Goal: Find specific page/section: Find specific page/section

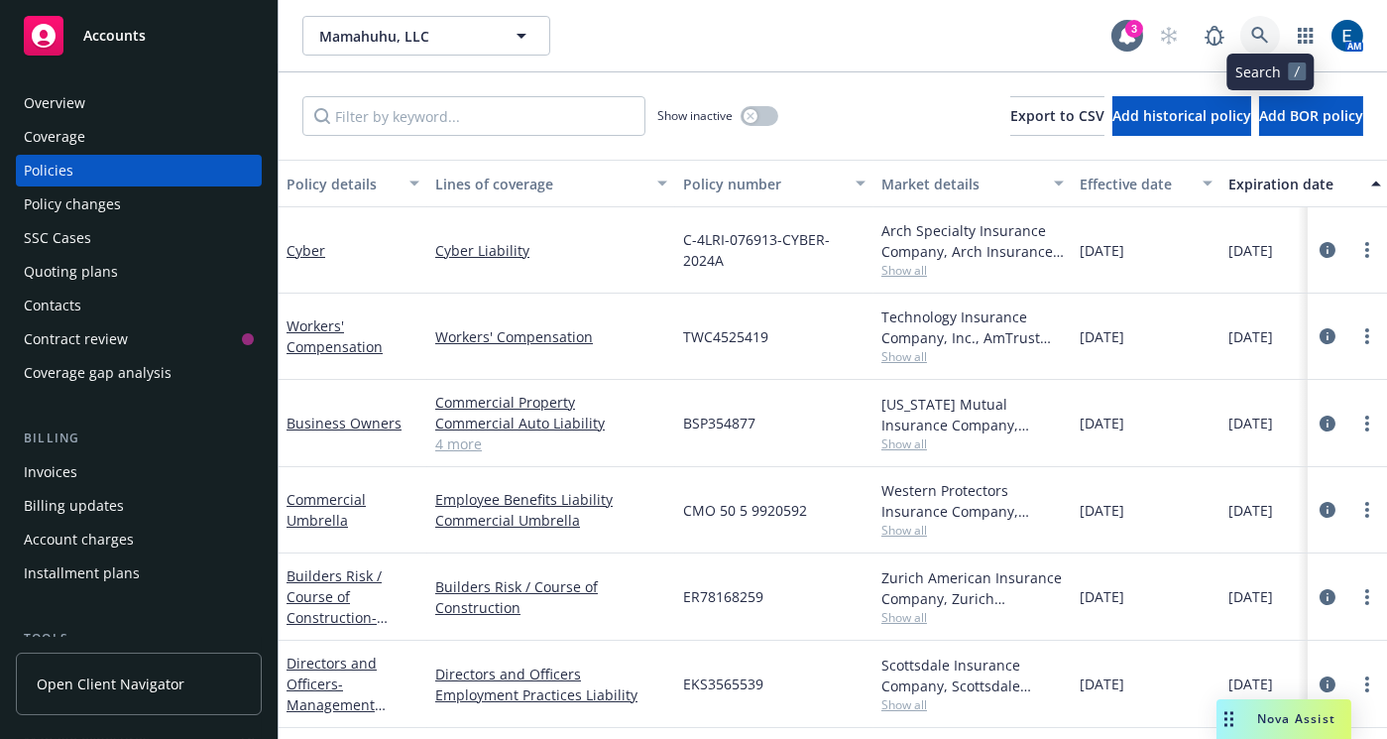
click at [1268, 27] on icon at bounding box center [1260, 35] width 17 height 17
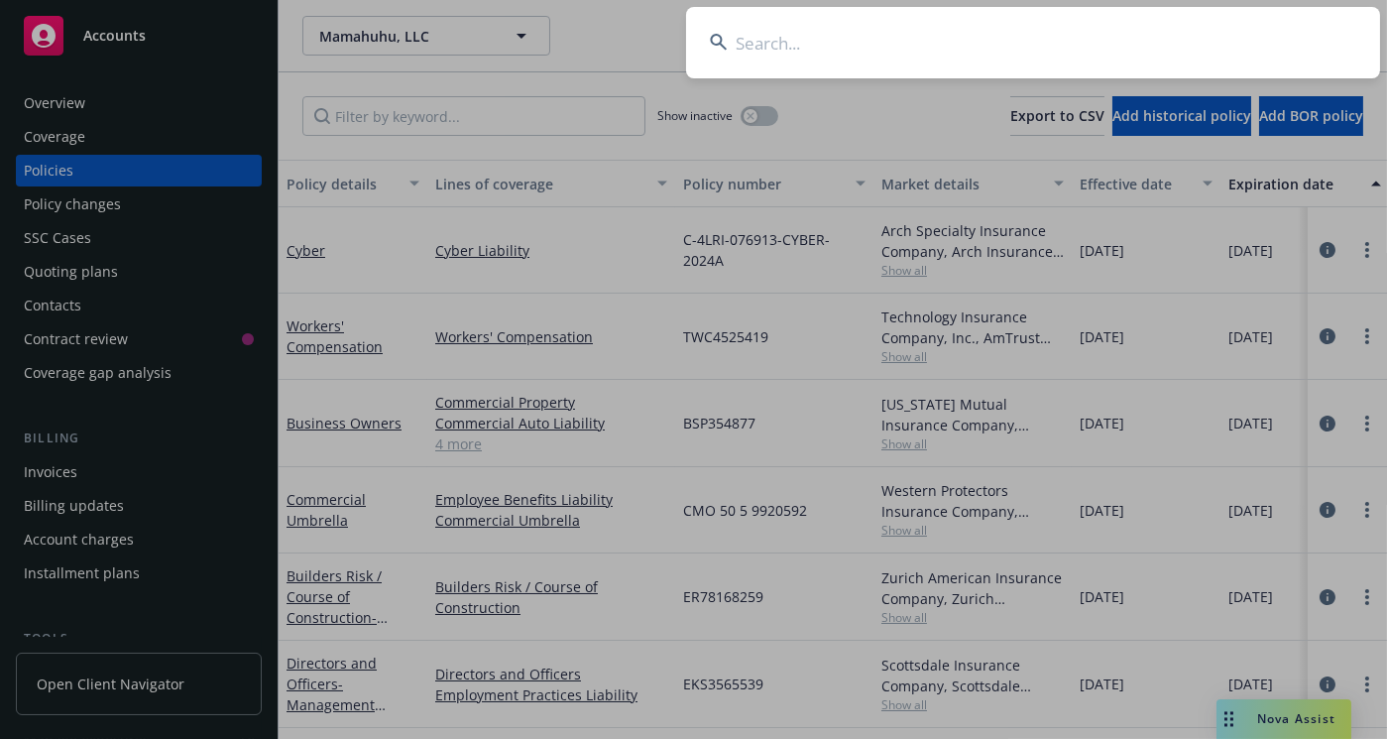
click at [794, 51] on input at bounding box center [1033, 42] width 694 height 71
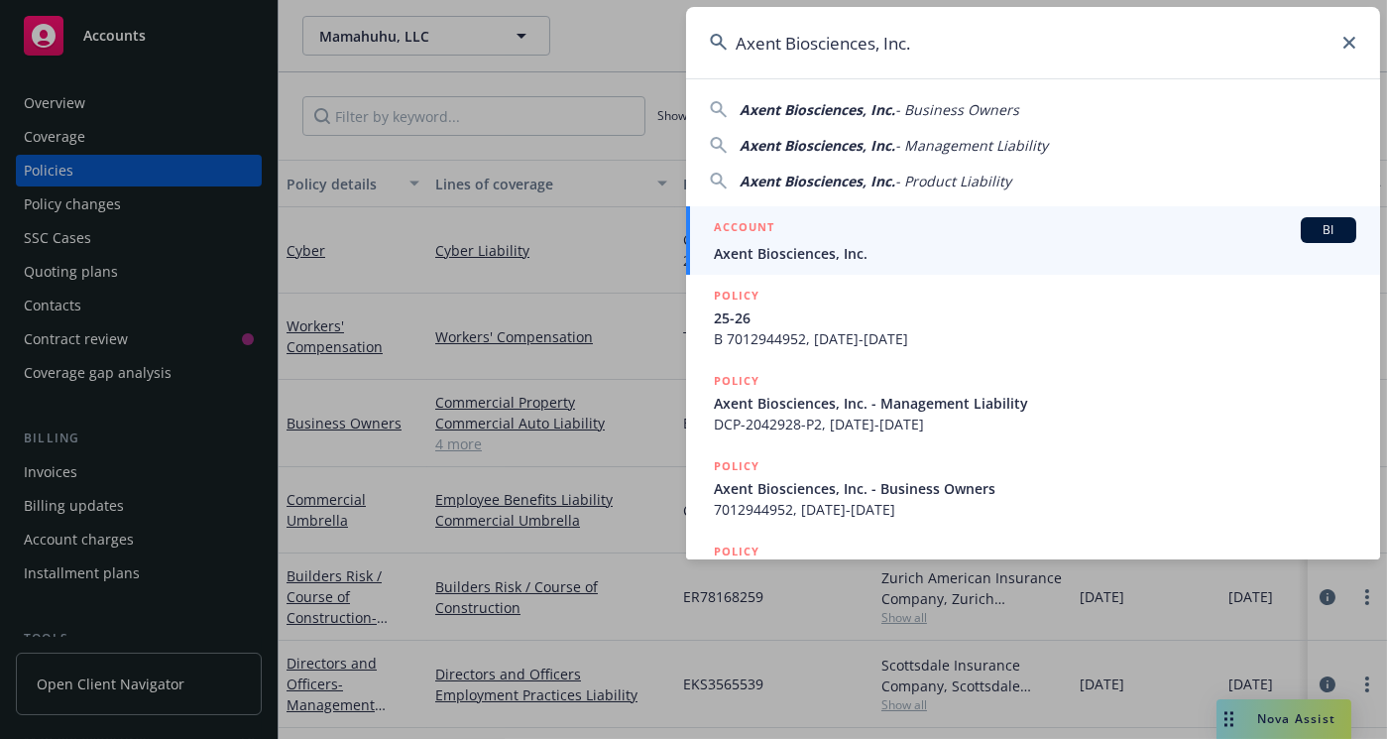
type input "Axent Biosciences, Inc."
click at [843, 251] on span "Axent Biosciences, Inc." at bounding box center [1035, 253] width 643 height 21
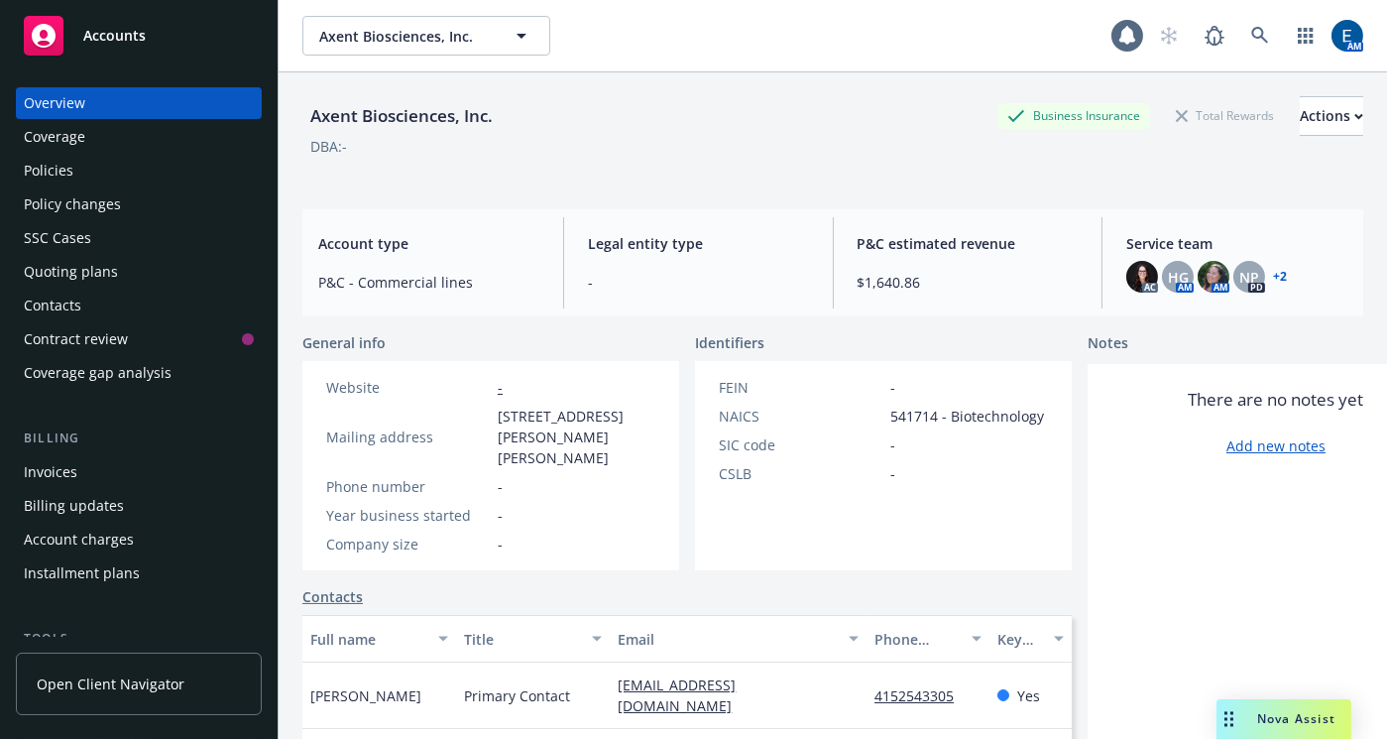
click at [99, 256] on div "Quoting plans" at bounding box center [71, 272] width 94 height 32
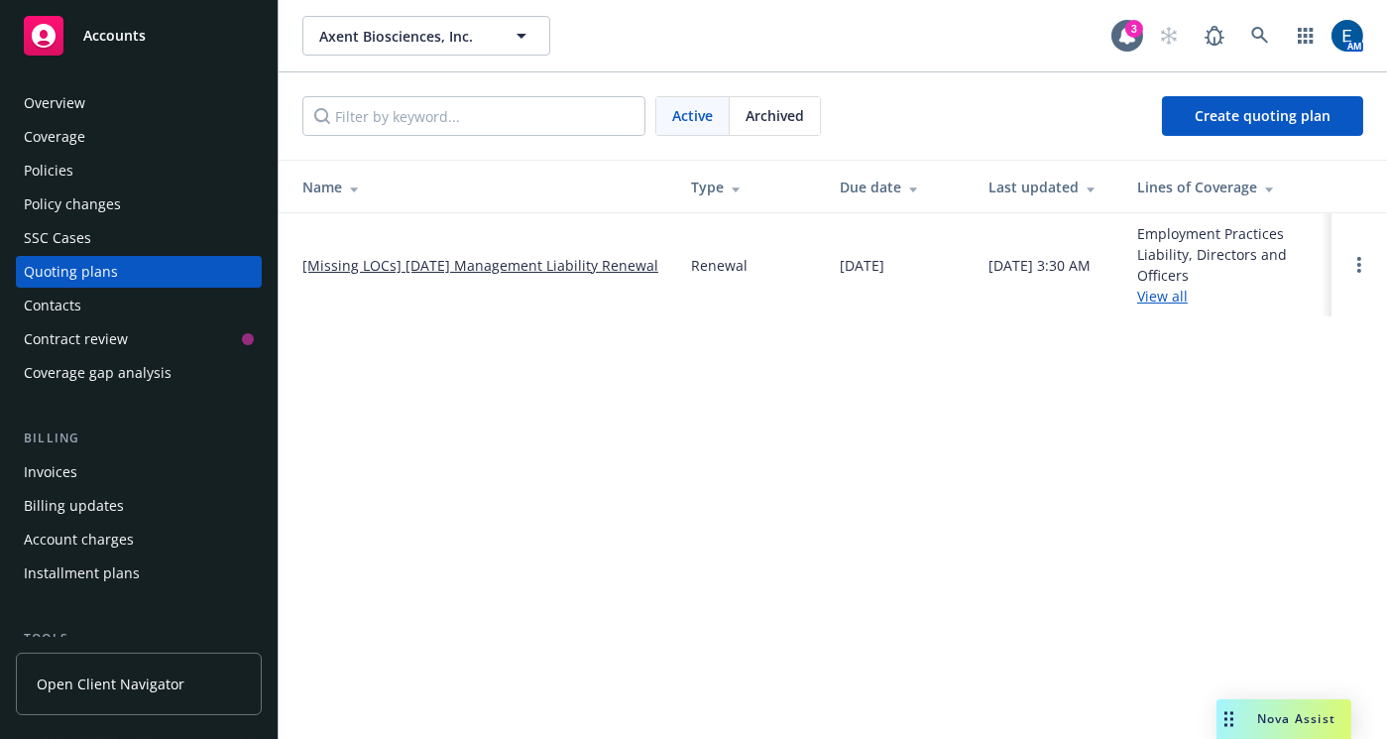
click at [109, 155] on div "Policies" at bounding box center [139, 171] width 230 height 32
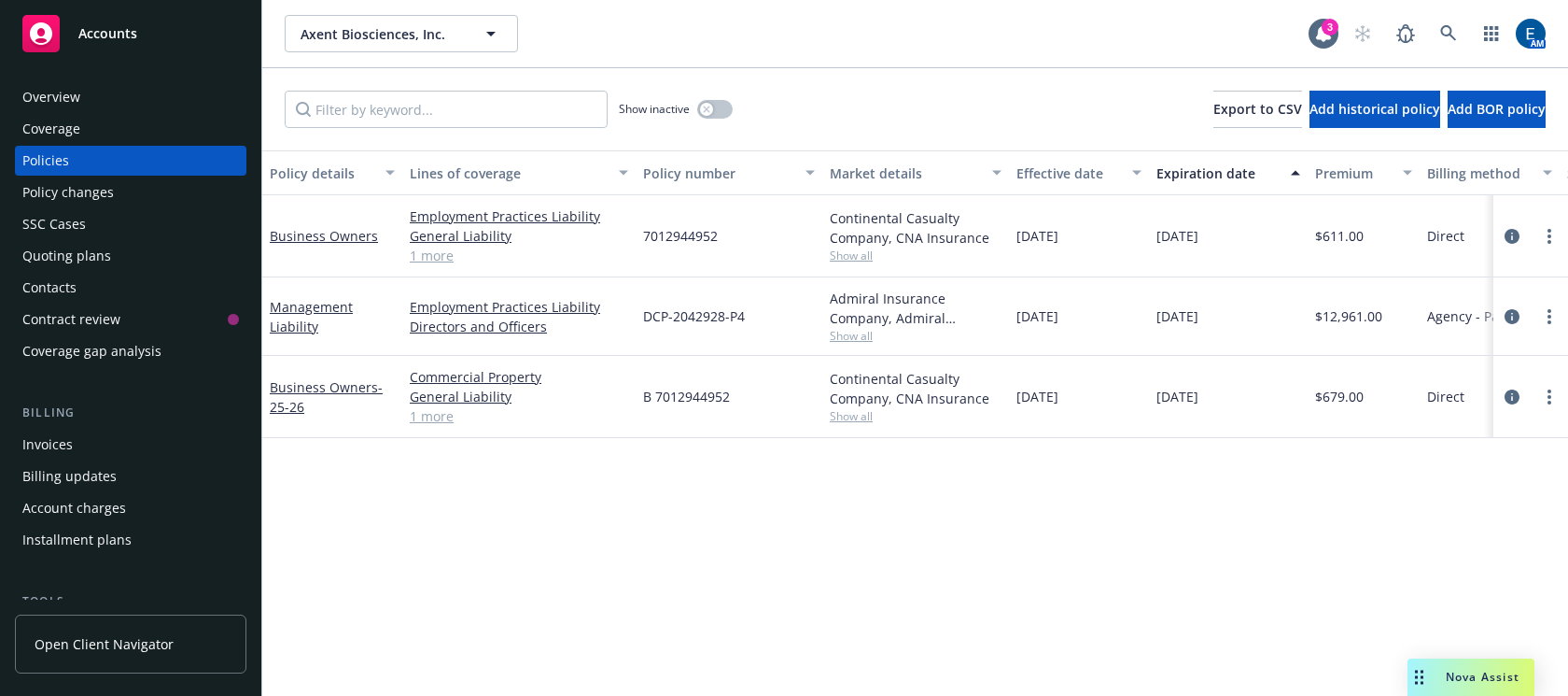
click at [848, 248] on span "Show all" at bounding box center [916, 255] width 171 height 16
drag, startPoint x: 1004, startPoint y: 625, endPoint x: 984, endPoint y: 590, distance: 40.3
click at [1003, 622] on div "Policy details Lines of coverage Policy number Market details Effective date Ex…" at bounding box center [915, 436] width 1305 height 572
click at [854, 408] on span "Show all" at bounding box center [916, 415] width 171 height 16
click at [422, 406] on link "1 more" at bounding box center [519, 415] width 218 height 20
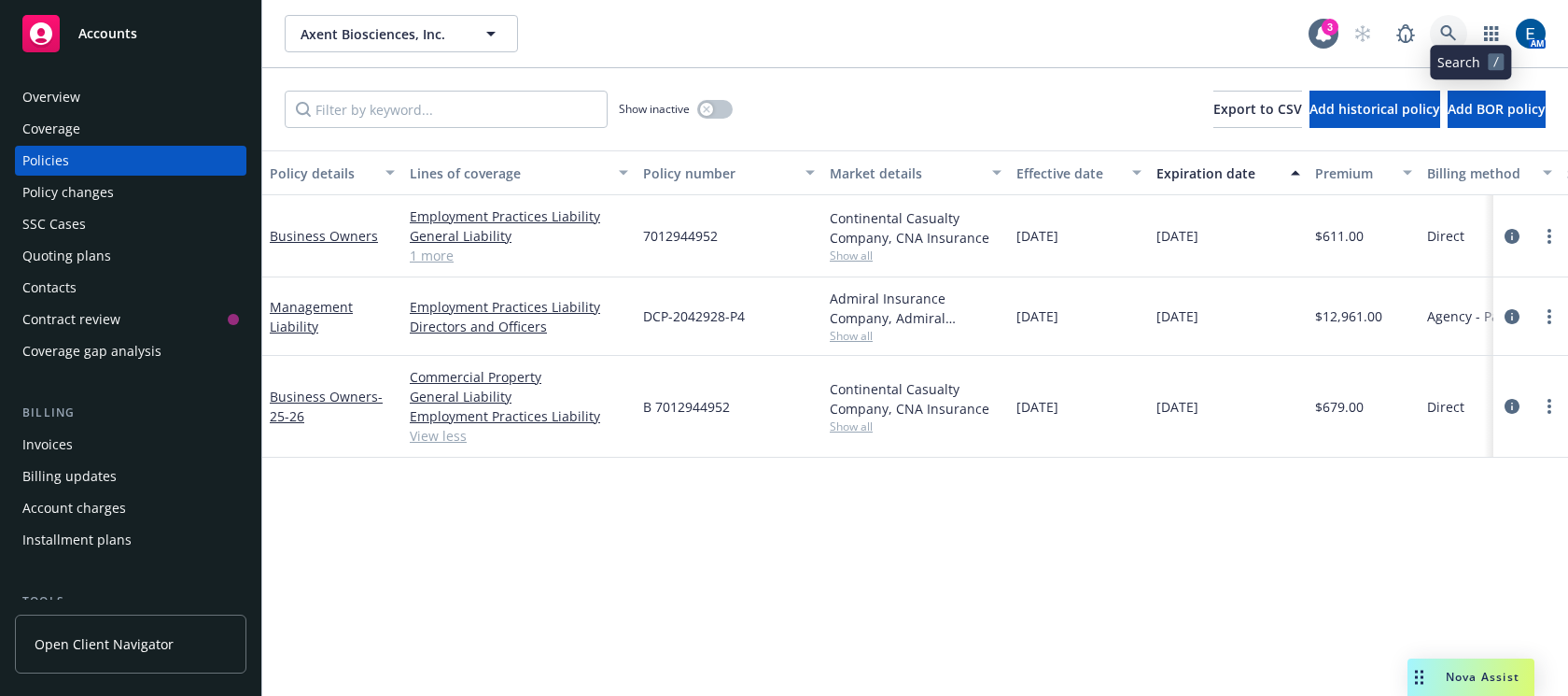
click at [1304, 25] on icon at bounding box center [1448, 34] width 17 height 17
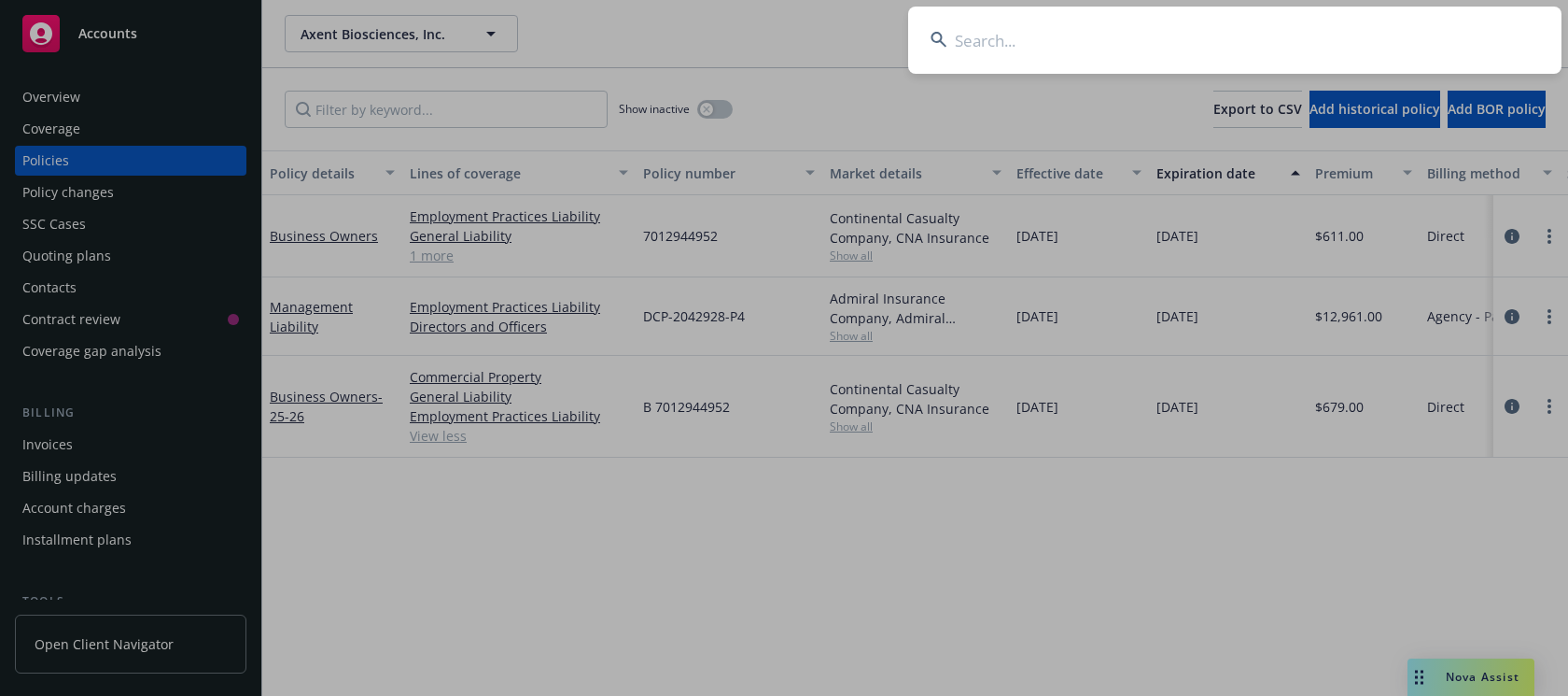
click at [1016, 40] on input at bounding box center [1235, 40] width 653 height 67
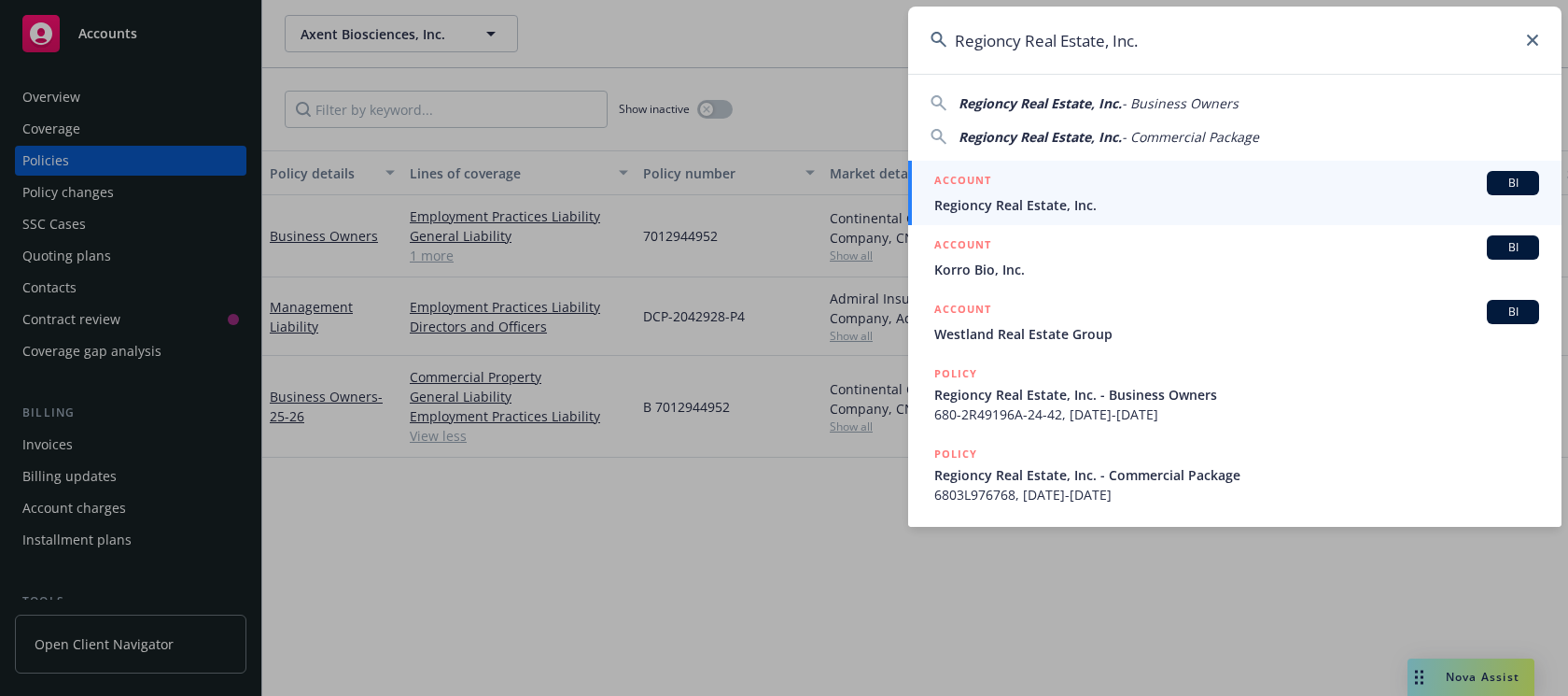
type input "Regioncy Real Estate, Inc."
click at [1084, 206] on span "Regioncy Real Estate, Inc." at bounding box center [1237, 204] width 605 height 20
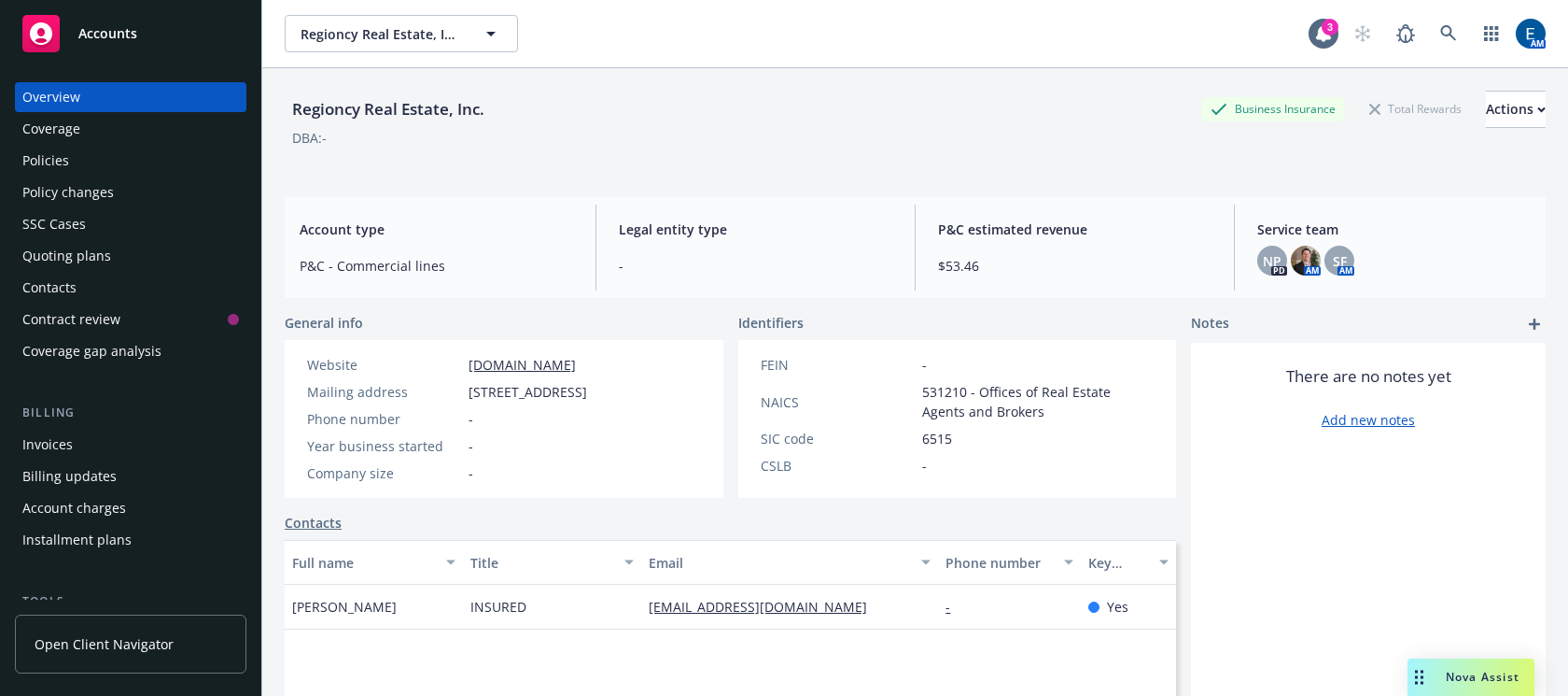
click at [80, 146] on div "Policies" at bounding box center [131, 161] width 216 height 30
